Goal: Task Accomplishment & Management: Manage account settings

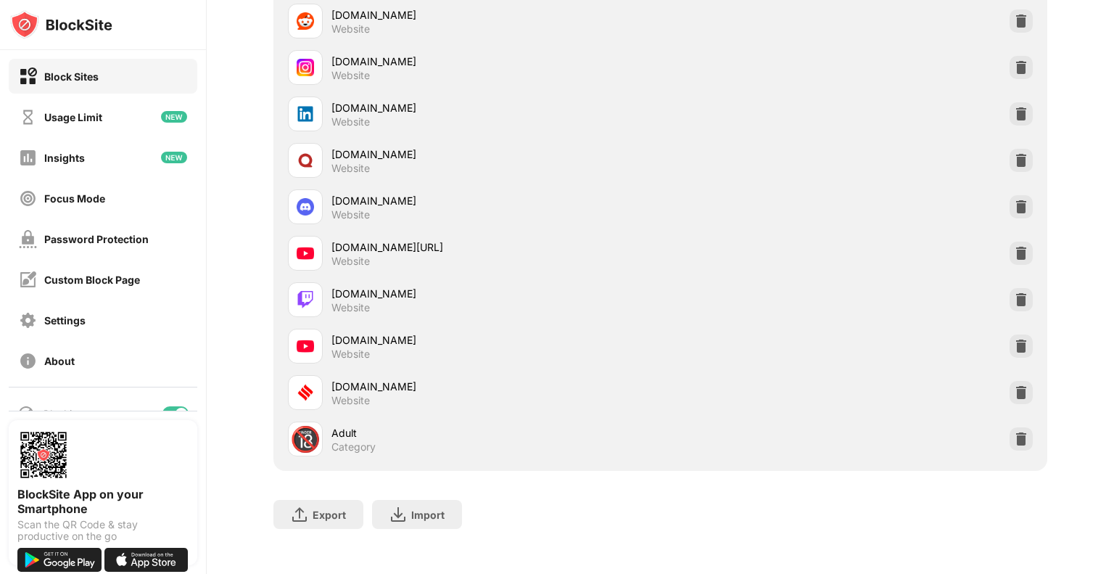
scroll to position [267, 0]
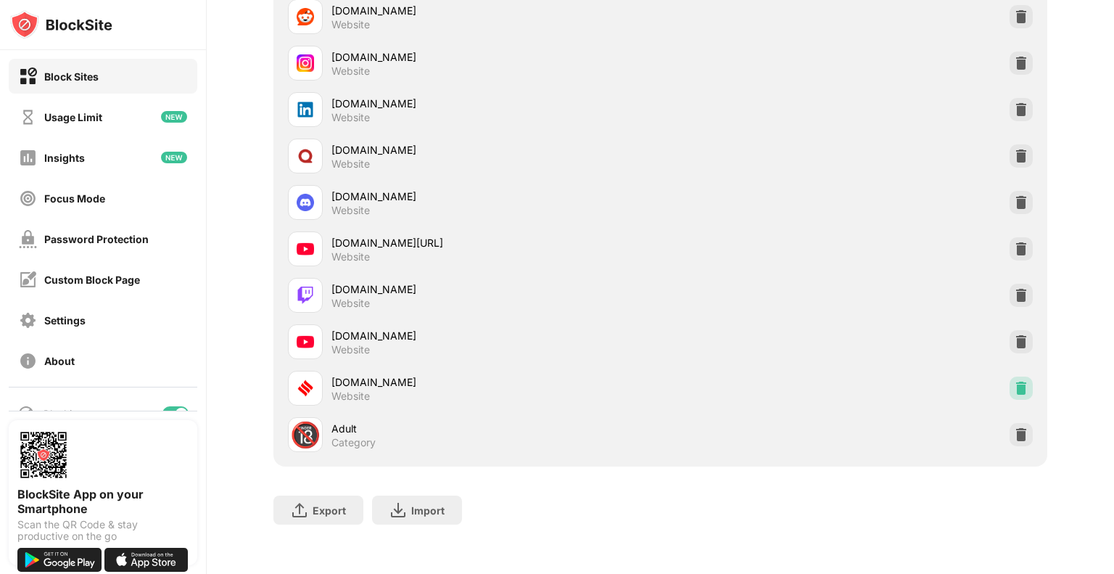
click at [1014, 388] on img at bounding box center [1021, 388] width 15 height 15
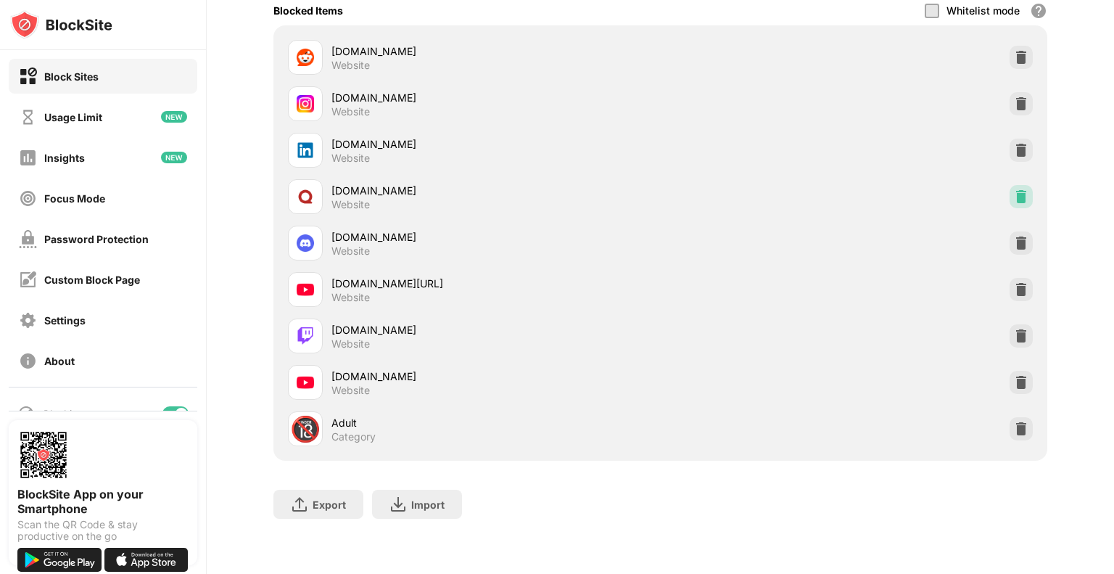
click at [1014, 189] on img at bounding box center [1021, 196] width 15 height 15
